Goal: Task Accomplishment & Management: Manage account settings

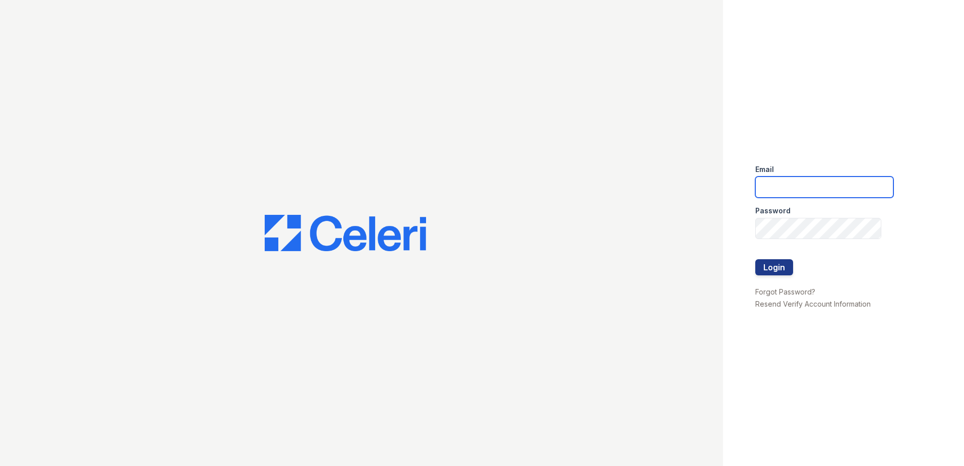
click at [785, 182] on input "email" at bounding box center [824, 187] width 138 height 21
type input "[EMAIL_ADDRESS][DOMAIN_NAME]"
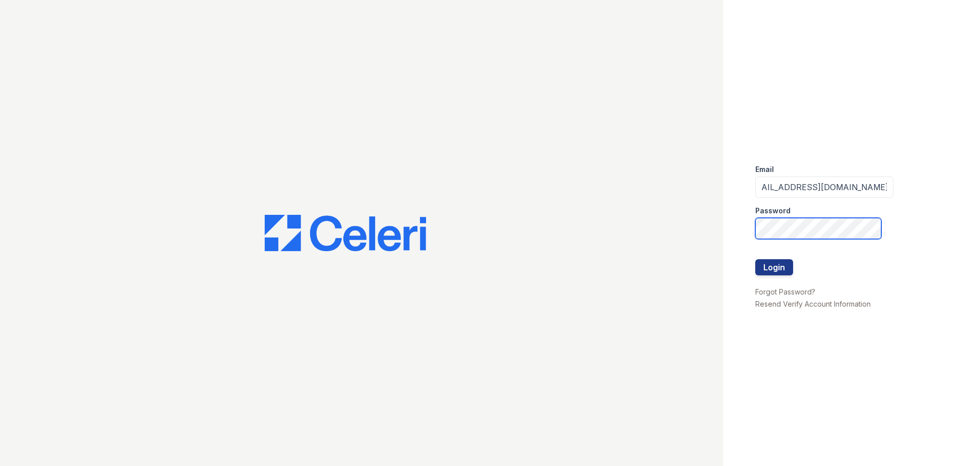
scroll to position [0, 0]
click at [755, 259] on button "Login" at bounding box center [774, 267] width 38 height 16
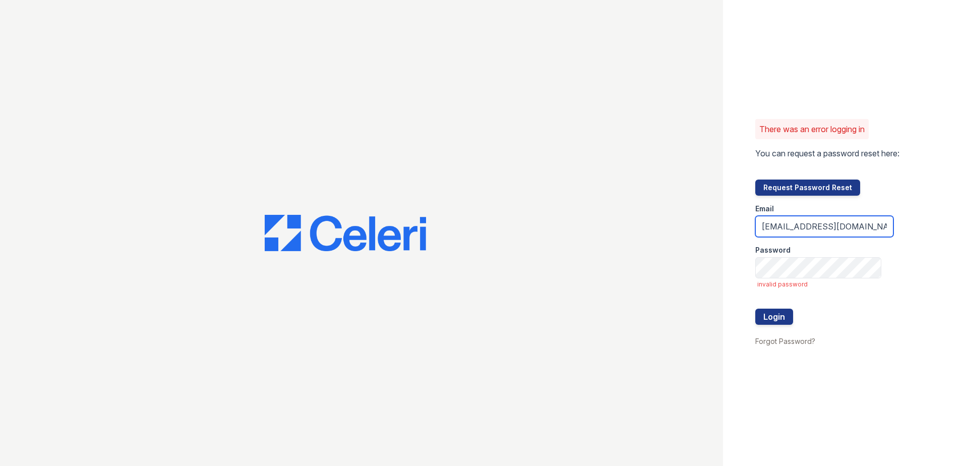
click at [791, 228] on input "[EMAIL_ADDRESS][DOMAIN_NAME]" at bounding box center [824, 226] width 138 height 21
click at [806, 227] on input "[EMAIL_ADDRESS][DOMAIN_NAME]" at bounding box center [824, 226] width 138 height 21
click at [805, 228] on input "[EMAIL_ADDRESS][DOMAIN_NAME]" at bounding box center [824, 226] width 138 height 21
click at [873, 230] on input "[EMAIL_ADDRESS][DOMAIN_NAME]" at bounding box center [824, 226] width 138 height 21
click at [779, 313] on button "Login" at bounding box center [774, 317] width 38 height 16
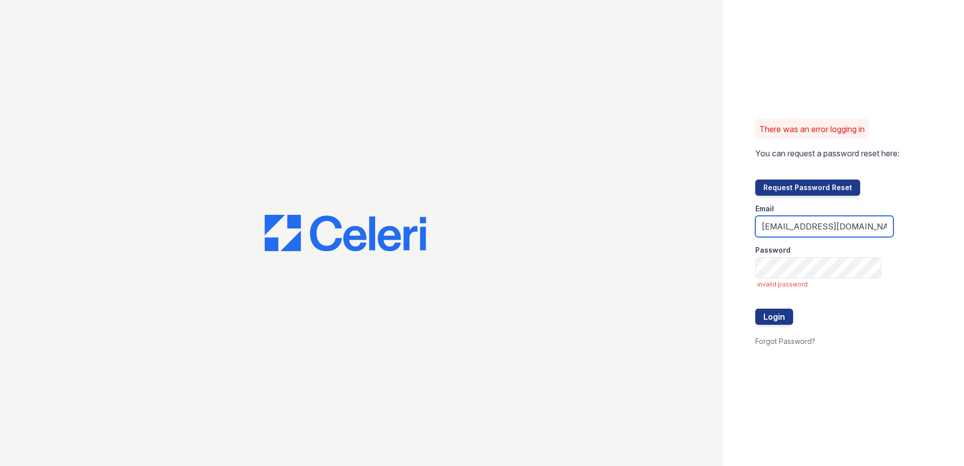
click at [782, 228] on input "[EMAIL_ADDRESS][DOMAIN_NAME]" at bounding box center [824, 226] width 138 height 21
click at [804, 228] on input "[EMAIL_ADDRESS][DOMAIN_NAME]" at bounding box center [824, 226] width 138 height 21
